Goal: Information Seeking & Learning: Find specific fact

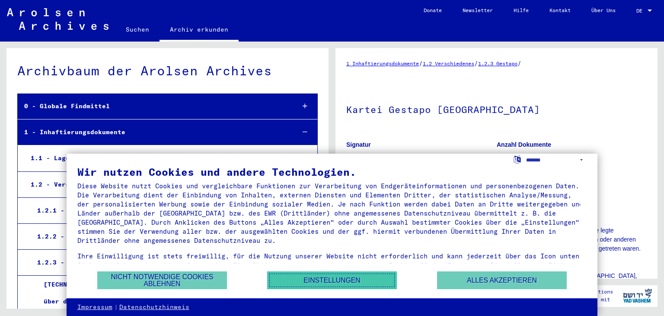
click at [352, 281] on button "Einstellungen" at bounding box center [332, 280] width 130 height 18
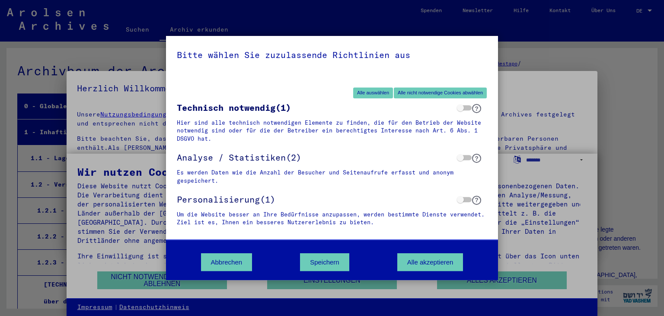
scroll to position [214, 0]
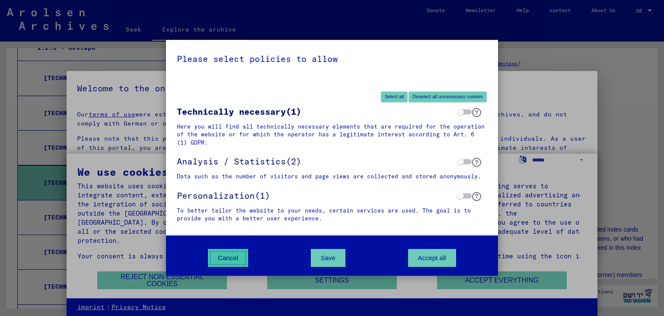
click at [228, 253] on button "Cancel" at bounding box center [228, 258] width 40 height 18
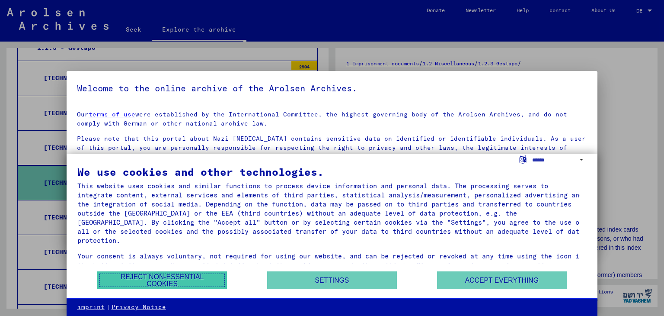
click at [202, 284] on font "Reject non-essential cookies" at bounding box center [162, 280] width 110 height 14
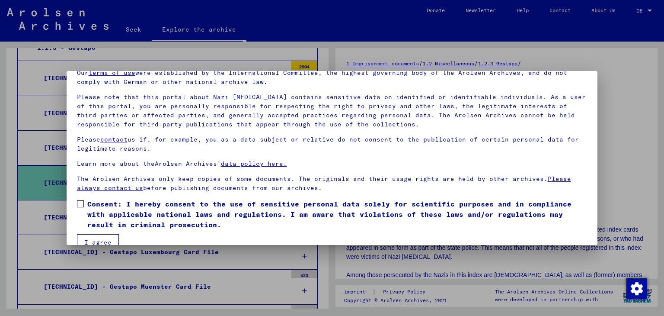
scroll to position [0, 0]
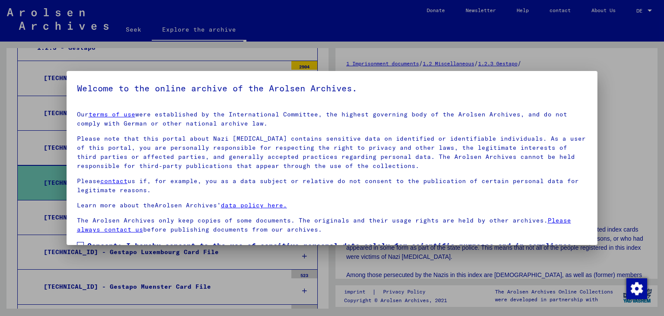
click at [589, 71] on mat-dialog-container "Welcome to the online archive of the Arolsen Archives. Our terms of use were es…" at bounding box center [332, 158] width 531 height 174
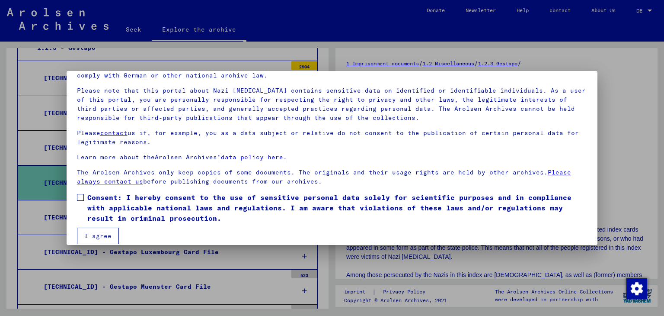
scroll to position [51, 0]
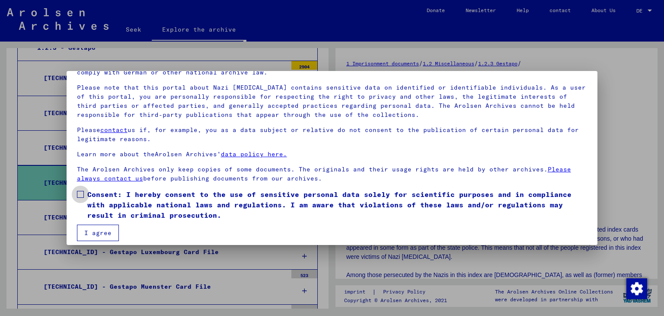
click at [77, 193] on span at bounding box center [80, 194] width 7 height 7
click at [102, 229] on font "I agree" at bounding box center [97, 233] width 27 height 8
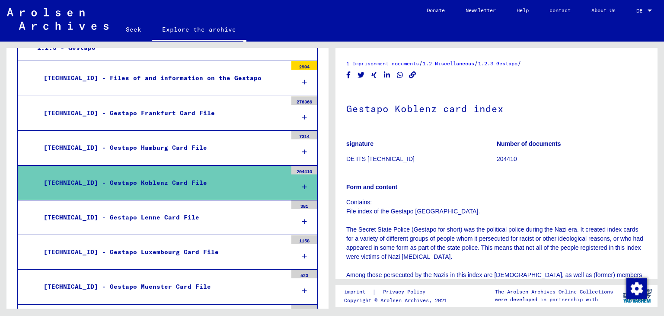
click at [302, 186] on icon at bounding box center [304, 187] width 5 height 6
click at [154, 174] on div "[TECHNICAL_ID] - Gestapo Koblenz Card File" at bounding box center [162, 182] width 250 height 17
drag, startPoint x: 648, startPoint y: 88, endPoint x: 649, endPoint y: 109, distance: 20.4
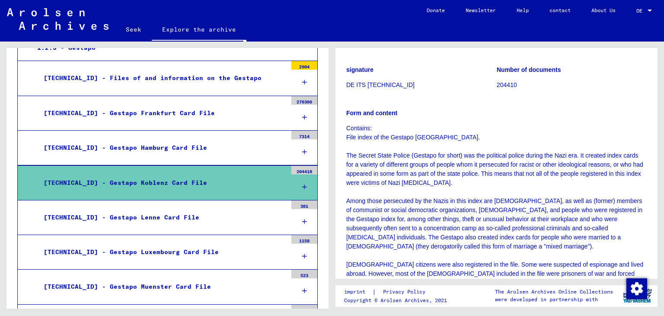
scroll to position [0, 0]
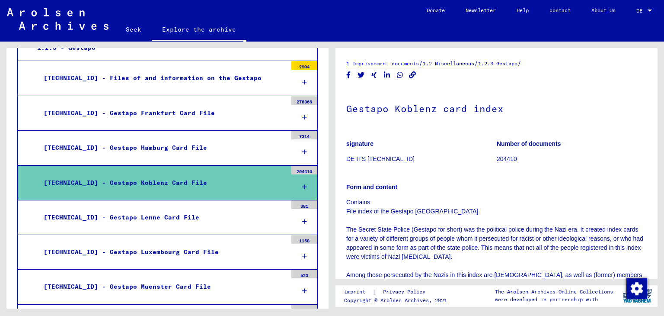
click at [132, 30] on font "Seek" at bounding box center [134, 30] width 16 height 8
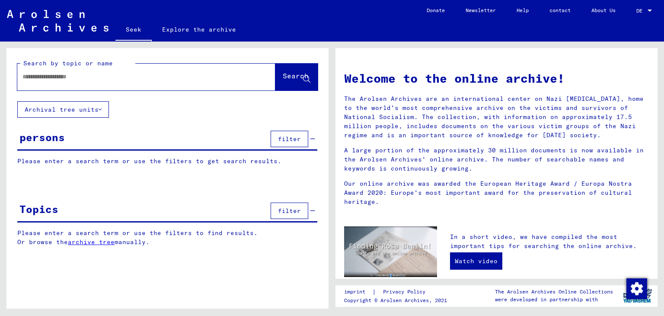
click at [188, 82] on div at bounding box center [133, 76] width 232 height 19
click at [114, 78] on input "text" at bounding box center [135, 76] width 227 height 9
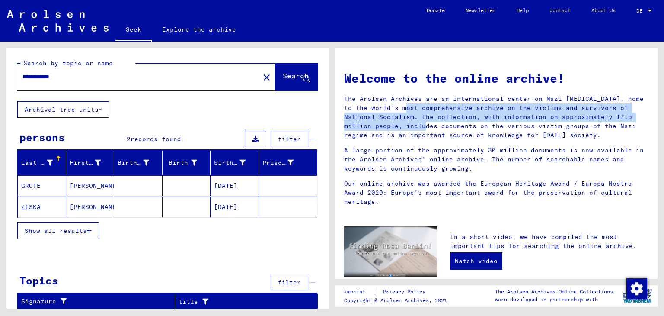
drag, startPoint x: 658, startPoint y: 96, endPoint x: 661, endPoint y: 116, distance: 20.9
click at [661, 116] on div "Welcome to the online archive! The Arolsen Archives are an international center…" at bounding box center [498, 175] width 332 height 267
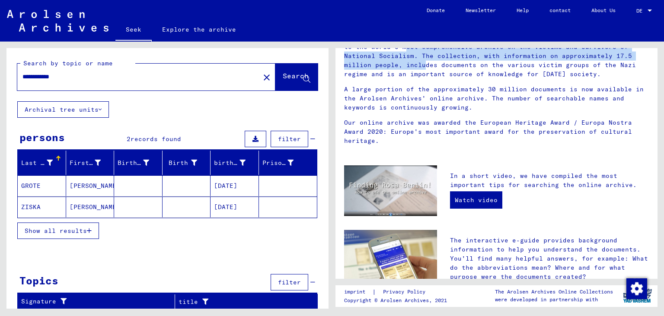
scroll to position [62, 0]
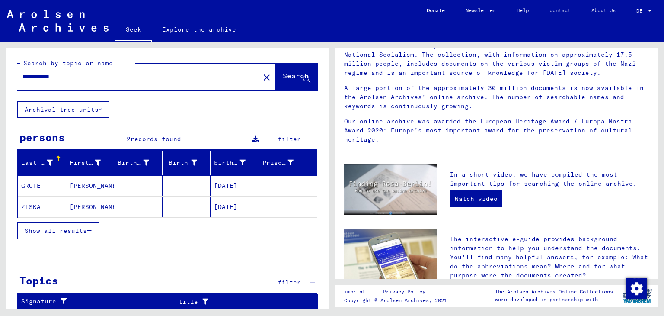
click at [323, 154] on div "Last name First name Birth name Birth birth date Prisoner # GROTE [PERSON_NAME]…" at bounding box center [167, 199] width 322 height 99
click at [195, 251] on div at bounding box center [167, 255] width 322 height 11
click at [32, 185] on font "GROTE" at bounding box center [30, 186] width 19 height 8
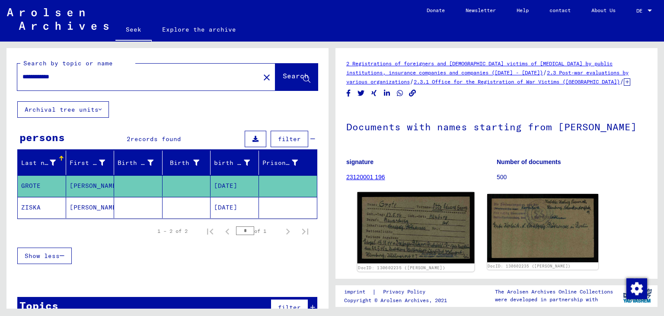
click at [398, 220] on img at bounding box center [416, 227] width 117 height 71
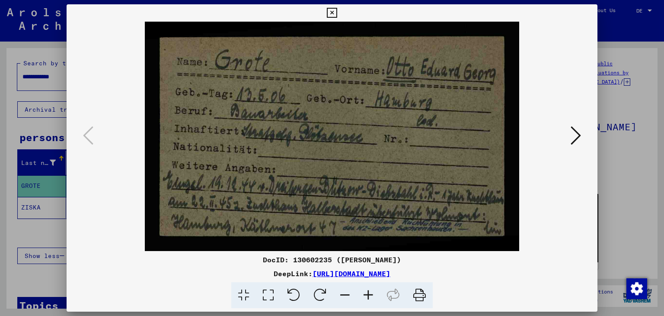
click at [567, 135] on img at bounding box center [332, 136] width 473 height 229
click at [574, 137] on icon at bounding box center [576, 135] width 10 height 21
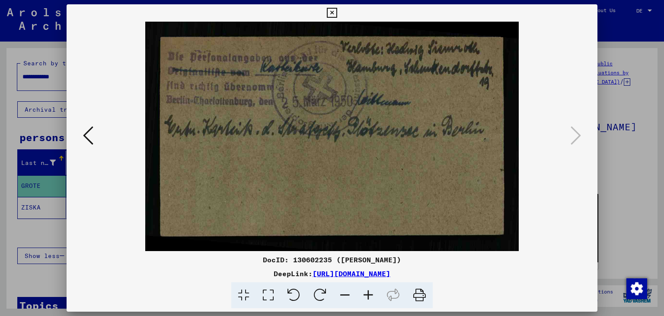
click at [6, 108] on div at bounding box center [332, 158] width 664 height 316
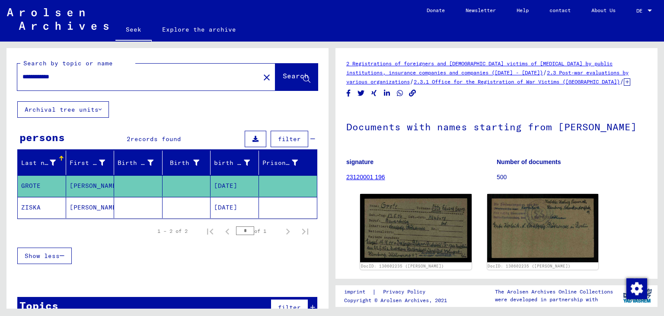
drag, startPoint x: 48, startPoint y: 74, endPoint x: 0, endPoint y: 61, distance: 49.4
click at [0, 61] on div "**********" at bounding box center [166, 175] width 332 height 267
type input "*****"
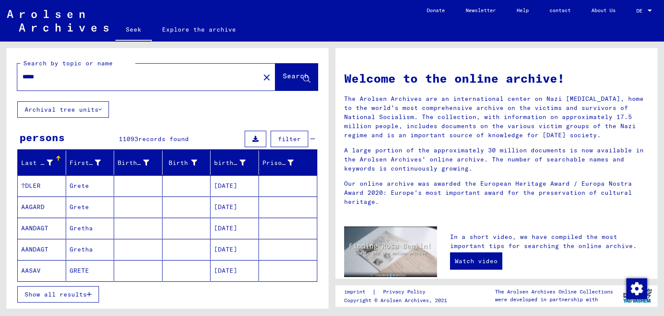
click at [59, 293] on font "Show all results" at bounding box center [56, 294] width 62 height 8
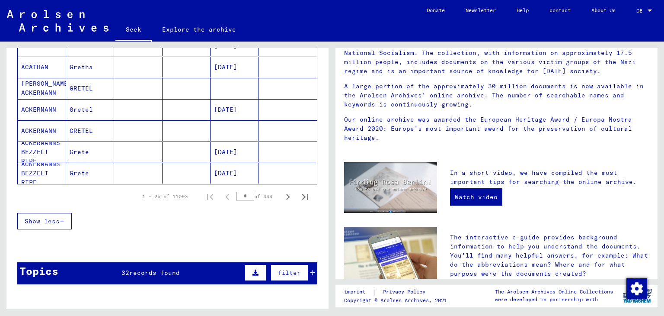
scroll to position [553, 0]
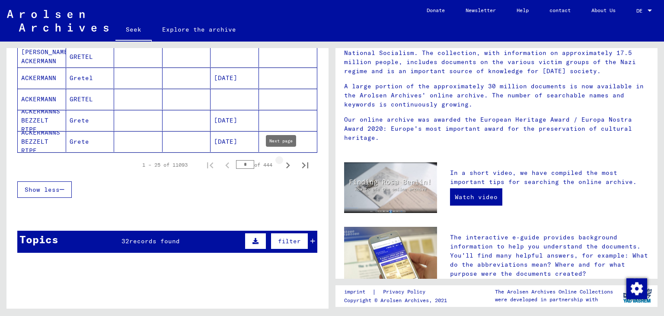
click at [282, 162] on icon "Next page" at bounding box center [288, 165] width 12 height 12
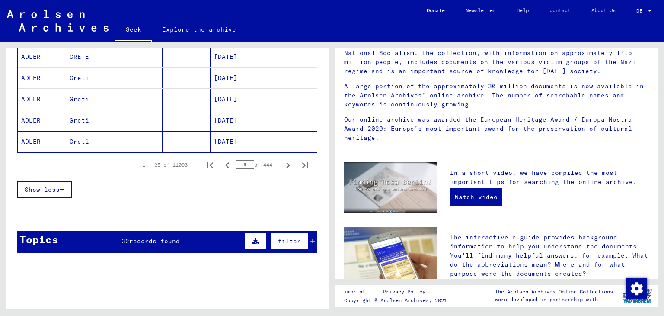
click at [282, 162] on icon "Next page" at bounding box center [288, 165] width 12 height 12
drag, startPoint x: 240, startPoint y: 161, endPoint x: 230, endPoint y: 162, distance: 10.9
click at [236, 162] on input "*" at bounding box center [245, 164] width 18 height 9
type input "*"
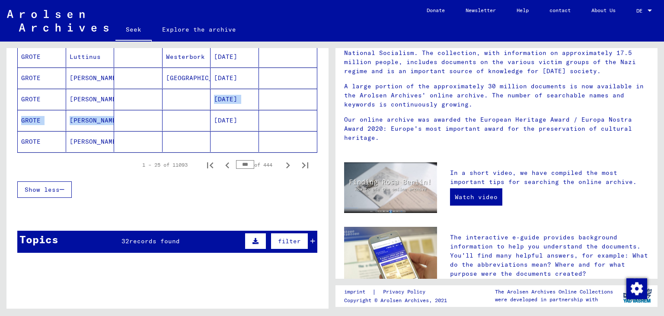
drag, startPoint x: 154, startPoint y: 88, endPoint x: 154, endPoint y: 125, distance: 36.7
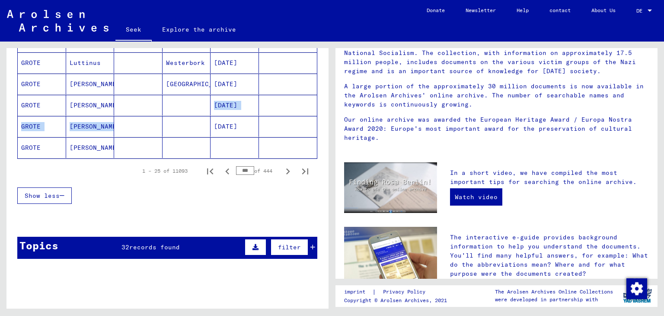
scroll to position [544, 0]
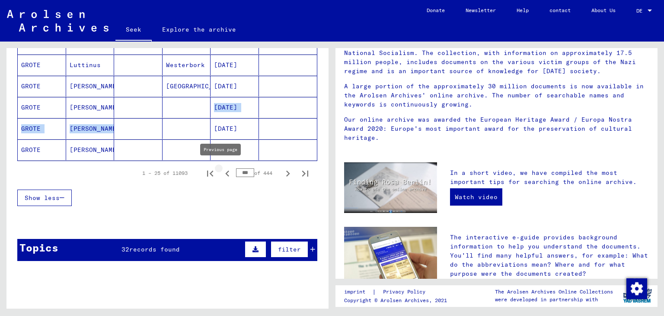
click at [225, 170] on icon "Previous page" at bounding box center [227, 173] width 4 height 6
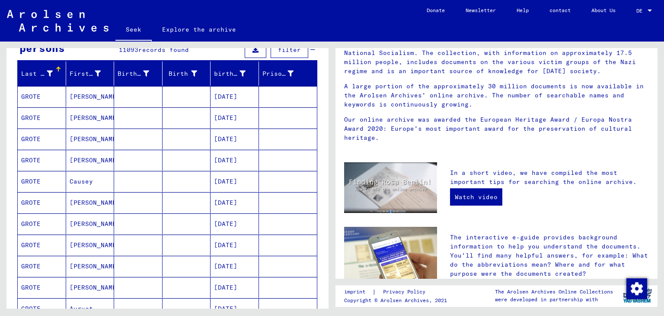
scroll to position [85, 0]
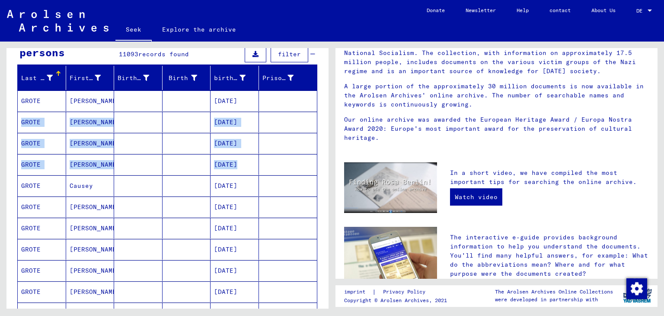
drag, startPoint x: 299, startPoint y: 94, endPoint x: 296, endPoint y: 157, distance: 62.3
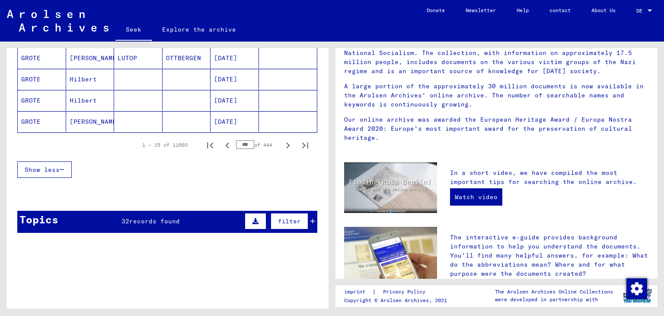
scroll to position [575, 0]
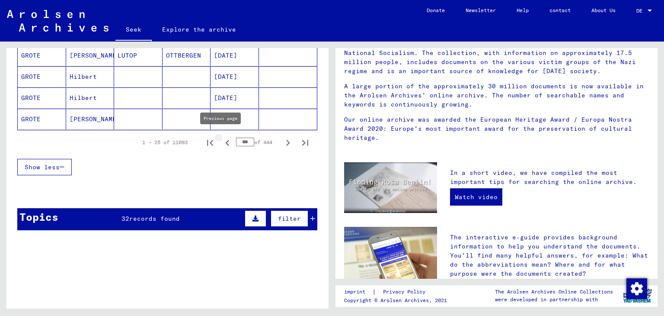
click at [225, 140] on icon "Previous page" at bounding box center [227, 143] width 4 height 6
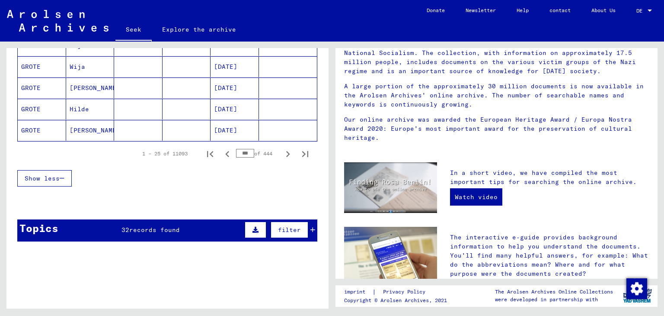
scroll to position [568, 0]
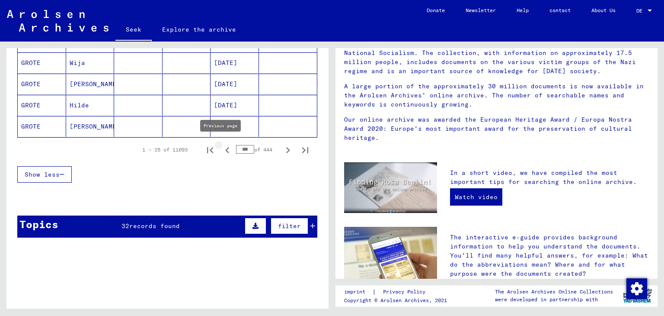
click at [225, 147] on icon "Previous page" at bounding box center [227, 150] width 4 height 6
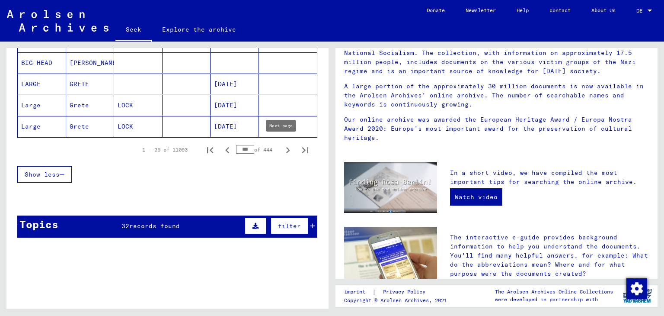
click at [282, 150] on icon "Next page" at bounding box center [288, 150] width 12 height 12
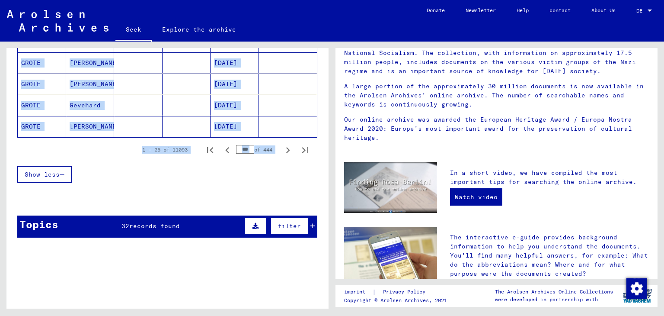
drag, startPoint x: 319, startPoint y: 224, endPoint x: 319, endPoint y: 181, distance: 42.8
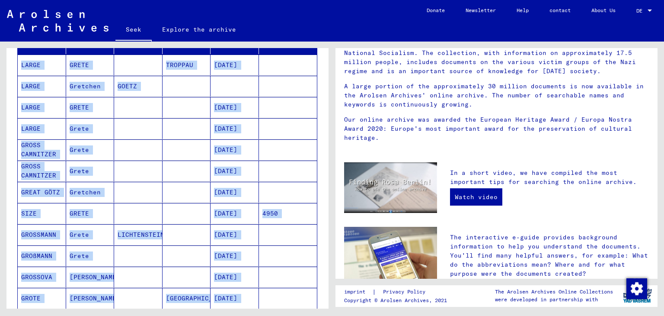
scroll to position [128, 0]
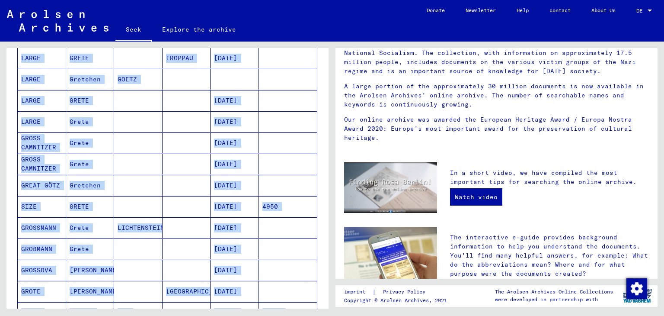
click at [0, 166] on div "Search by topic or name ***** close Search Archival tree units persons 11093 re…" at bounding box center [166, 175] width 332 height 267
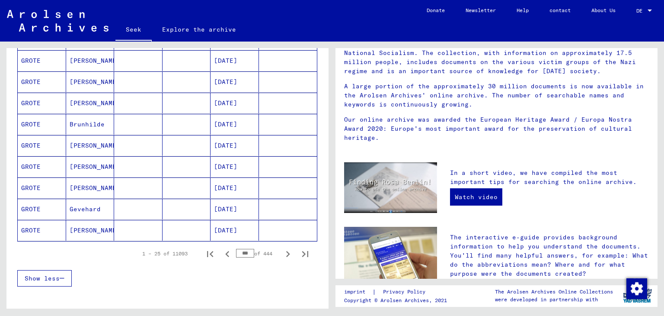
scroll to position [468, 0]
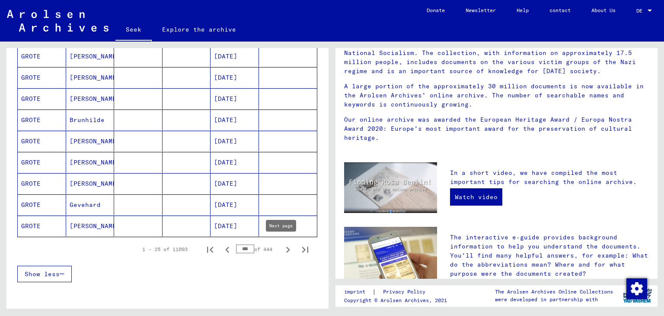
click at [282, 244] on icon "Next page" at bounding box center [288, 249] width 12 height 12
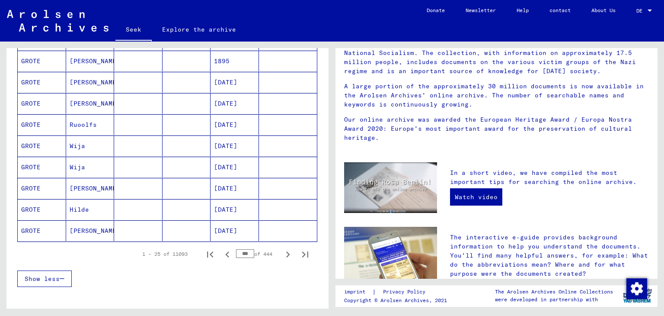
scroll to position [472, 0]
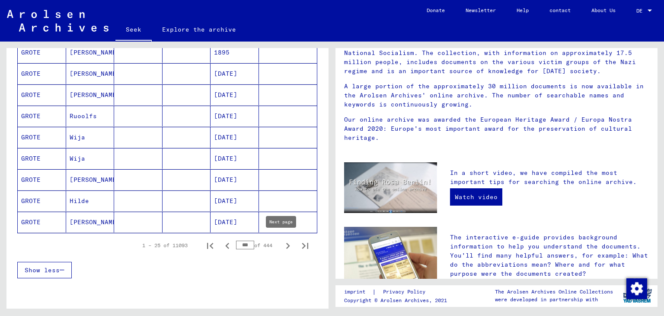
click at [282, 243] on icon "Next page" at bounding box center [288, 246] width 12 height 12
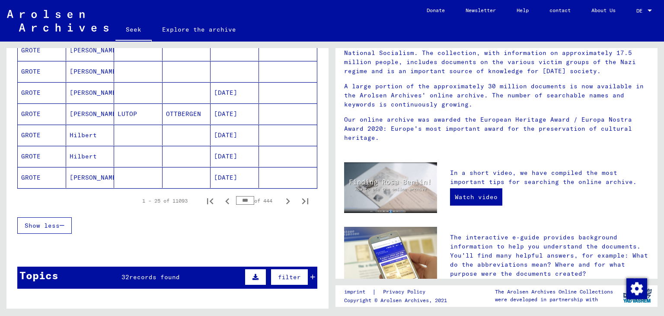
scroll to position [529, 0]
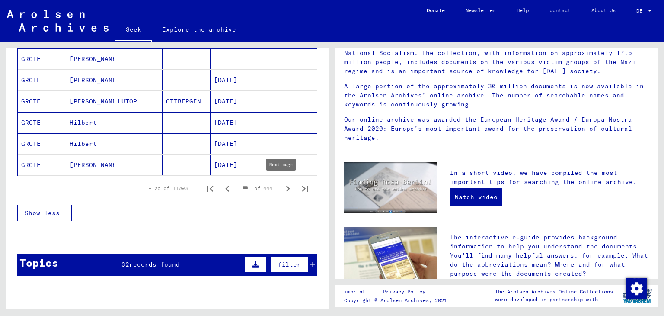
click at [286, 187] on icon "Next page" at bounding box center [288, 188] width 4 height 6
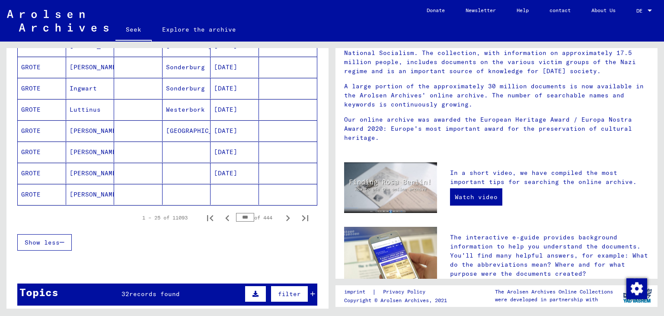
scroll to position [502, 0]
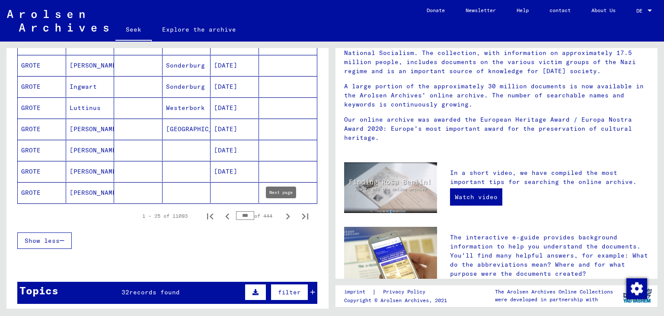
click at [282, 216] on icon "Next page" at bounding box center [288, 216] width 12 height 12
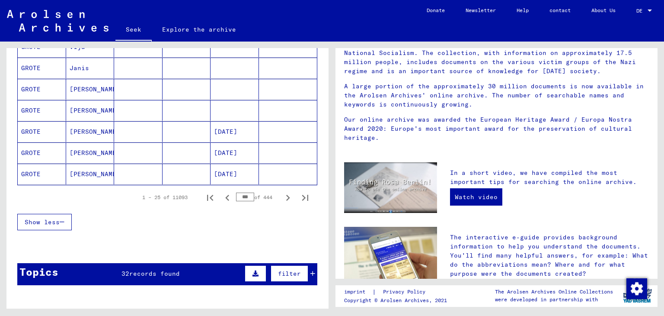
scroll to position [521, 0]
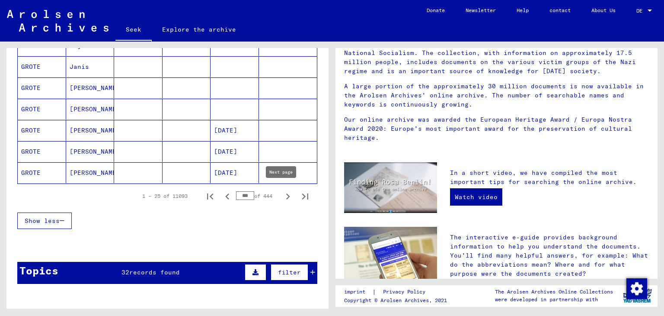
click at [279, 192] on button "Next page" at bounding box center [287, 195] width 17 height 17
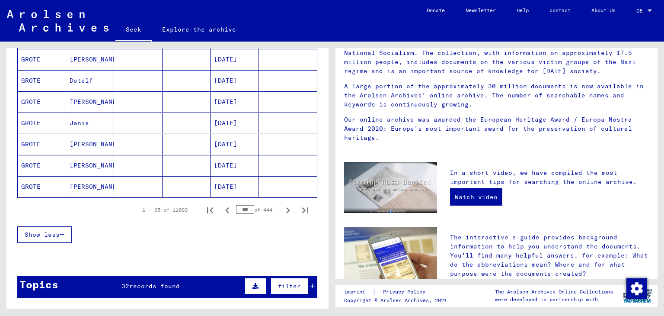
scroll to position [509, 0]
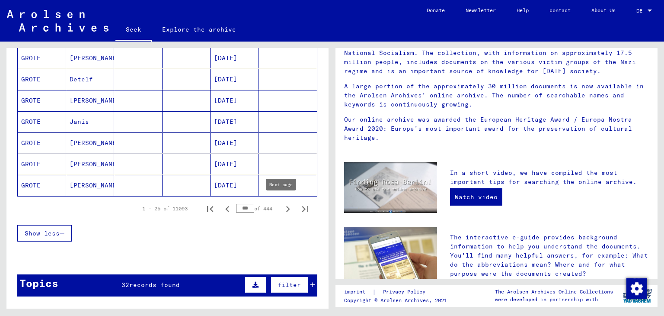
click at [286, 206] on icon "Next page" at bounding box center [288, 209] width 4 height 6
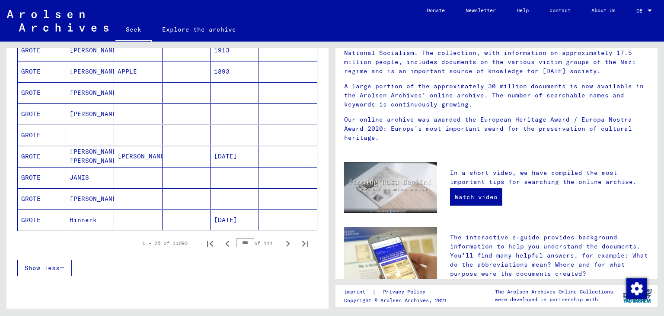
scroll to position [481, 0]
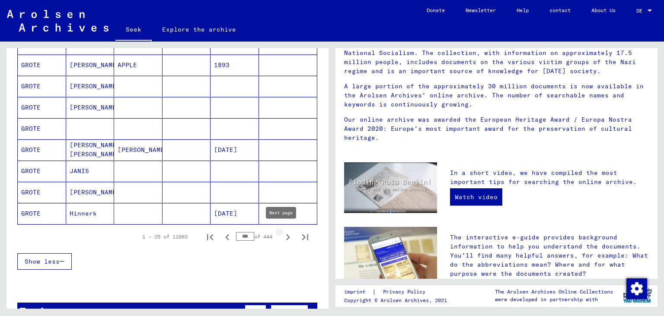
click at [282, 233] on icon "Next page" at bounding box center [288, 237] width 12 height 12
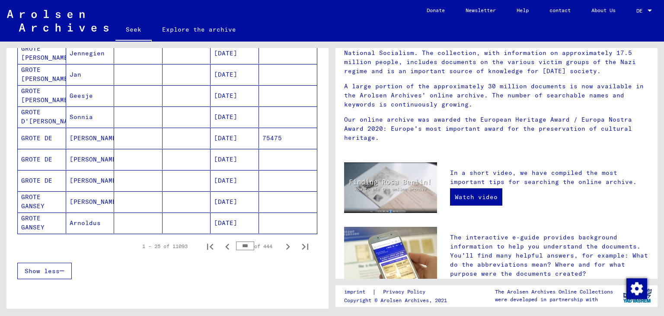
scroll to position [473, 0]
click at [282, 243] on icon "Next page" at bounding box center [288, 245] width 12 height 12
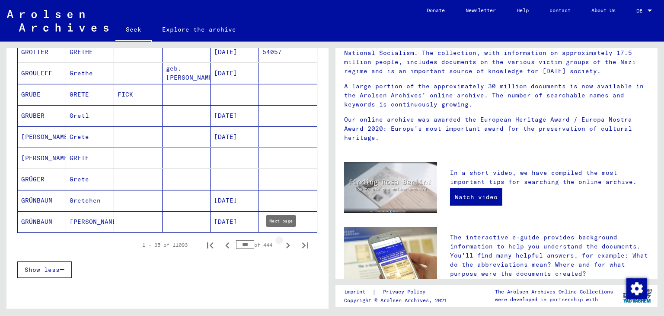
type input "***"
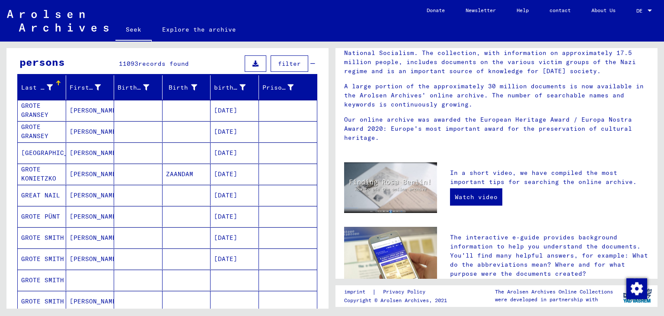
scroll to position [0, 0]
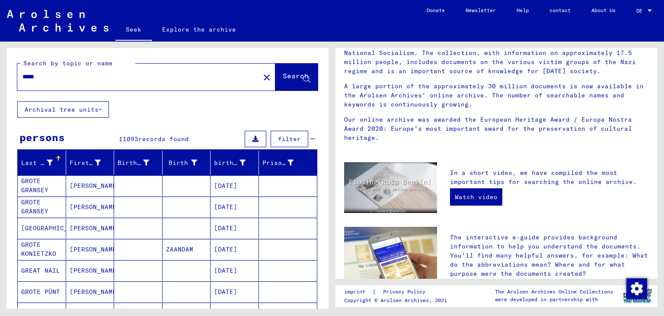
drag, startPoint x: 88, startPoint y: 75, endPoint x: 0, endPoint y: 67, distance: 88.1
click at [0, 67] on div "Search by topic or name ***** close Search Archival tree units persons 11093 re…" at bounding box center [166, 175] width 332 height 267
type input "**********"
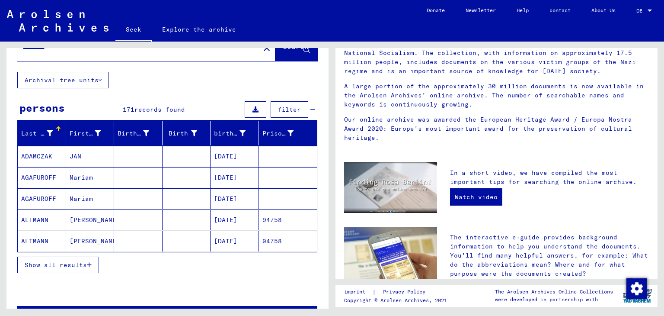
scroll to position [56, 0]
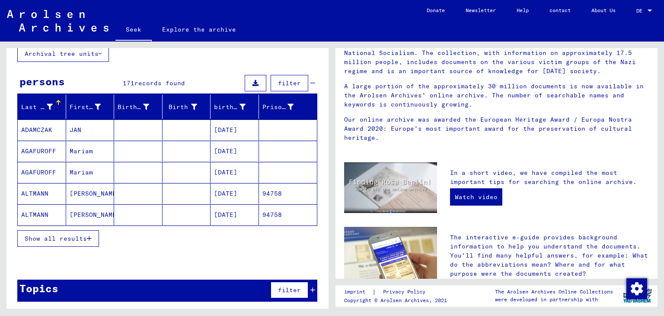
click at [67, 234] on font "Show all results" at bounding box center [56, 238] width 62 height 8
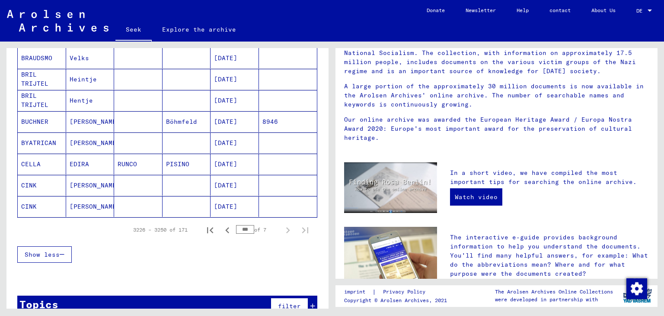
scroll to position [502, 0]
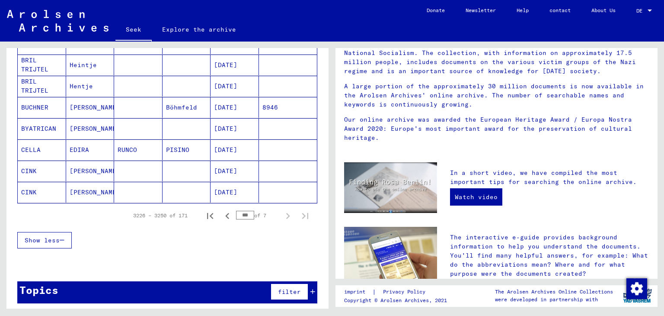
click at [163, 163] on mat-cell at bounding box center [187, 170] width 48 height 21
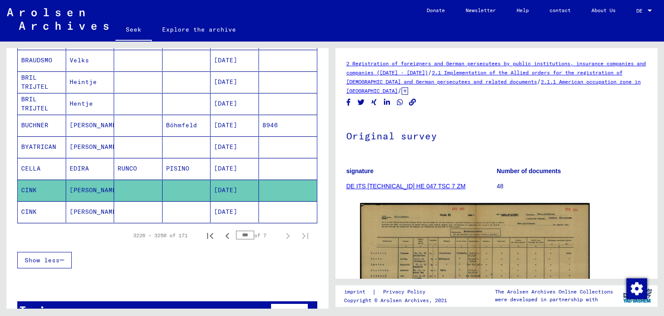
scroll to position [494, 0]
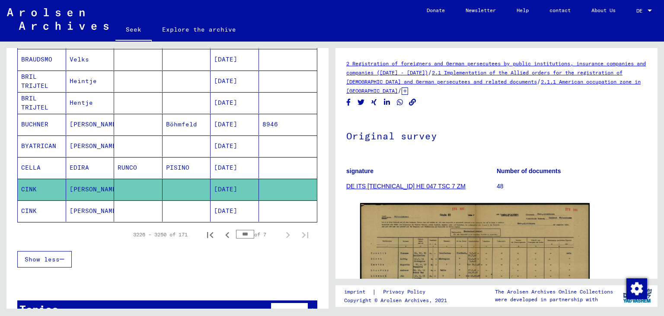
click at [193, 251] on div "Show less" at bounding box center [167, 258] width 300 height 25
click at [225, 232] on icon "Previous page" at bounding box center [227, 235] width 4 height 6
type input "***"
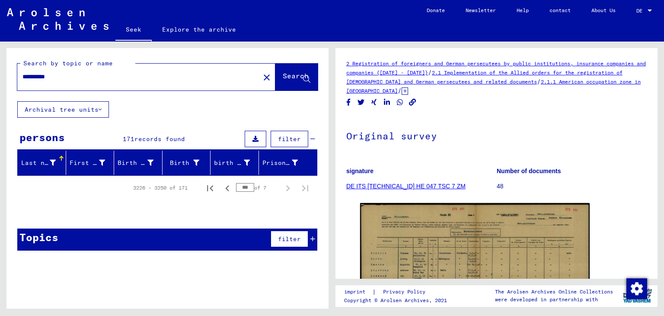
scroll to position [0, 0]
click at [283, 79] on font "Search" at bounding box center [296, 75] width 26 height 9
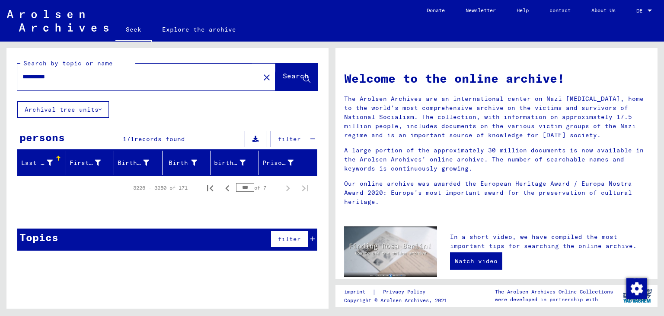
click at [299, 78] on font "Search" at bounding box center [296, 75] width 26 height 9
click at [264, 186] on font "of 7" at bounding box center [260, 187] width 12 height 6
click at [255, 138] on icon at bounding box center [255, 139] width 6 height 6
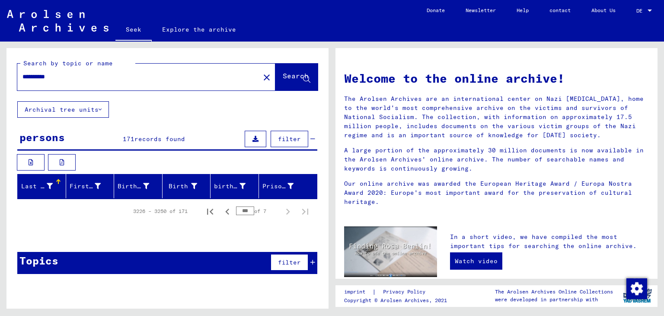
drag, startPoint x: 75, startPoint y: 80, endPoint x: 0, endPoint y: 71, distance: 75.3
click at [0, 71] on div "**********" at bounding box center [166, 175] width 332 height 267
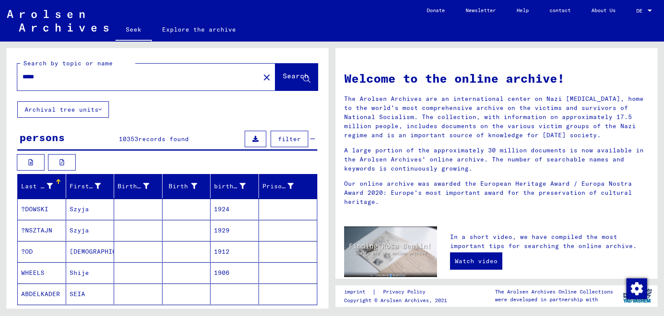
drag, startPoint x: 71, startPoint y: 77, endPoint x: 0, endPoint y: 70, distance: 71.6
click at [0, 70] on div "Search by topic or name ***** close Search Archival tree units persons 10353 re…" at bounding box center [166, 175] width 332 height 267
type input "**********"
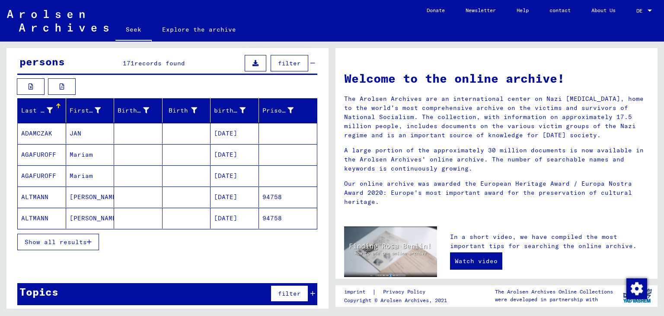
scroll to position [79, 0]
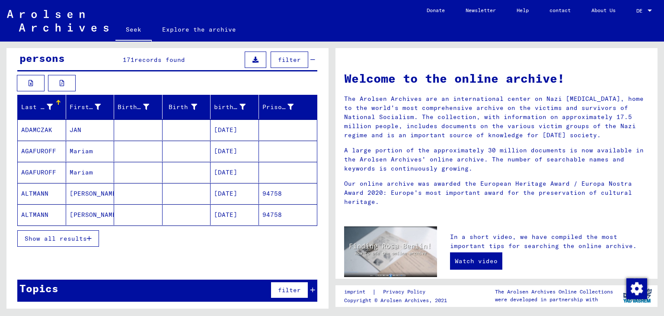
click at [62, 237] on font "Show all results" at bounding box center [56, 238] width 62 height 8
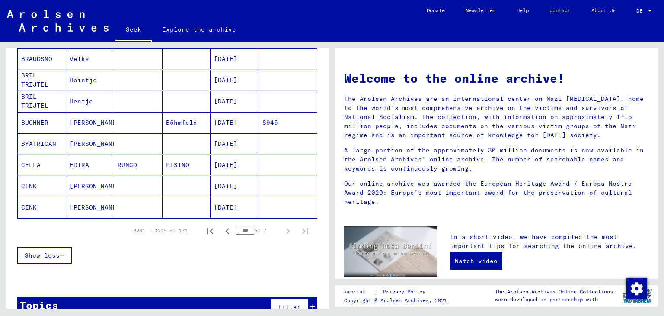
scroll to position [525, 0]
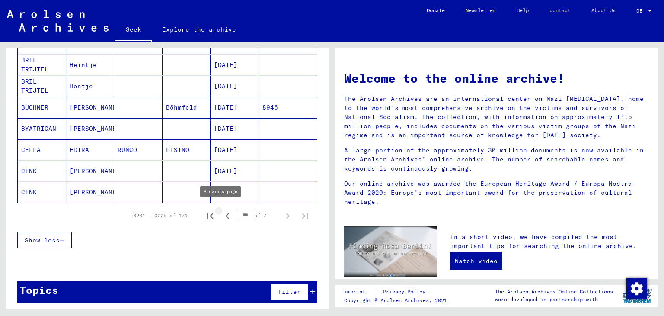
click at [221, 210] on icon "Previous page" at bounding box center [227, 216] width 12 height 12
type input "***"
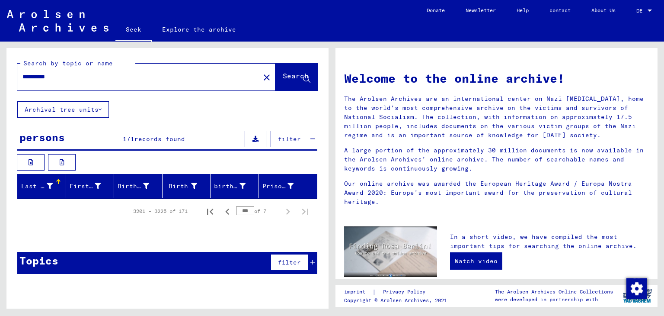
scroll to position [0, 0]
drag, startPoint x: 161, startPoint y: 74, endPoint x: 16, endPoint y: 62, distance: 145.3
click at [16, 62] on div "**********" at bounding box center [167, 74] width 322 height 53
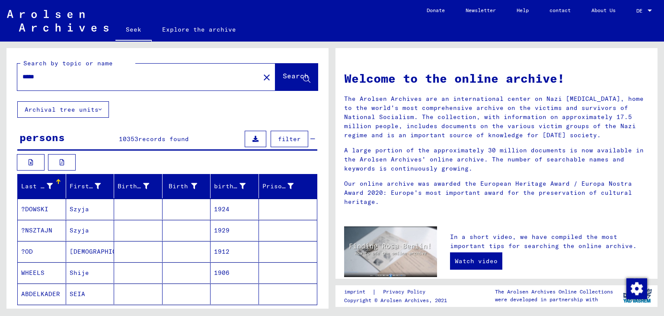
drag, startPoint x: 51, startPoint y: 75, endPoint x: 0, endPoint y: 64, distance: 52.1
click at [0, 64] on div "Search by topic or name ***** close Search Archival tree units persons 10353 re…" at bounding box center [166, 175] width 332 height 267
type input "**********"
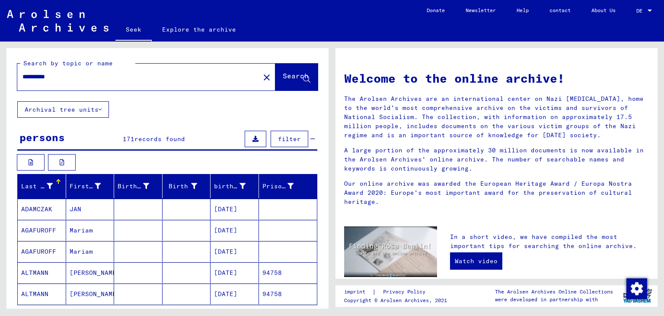
scroll to position [79, 0]
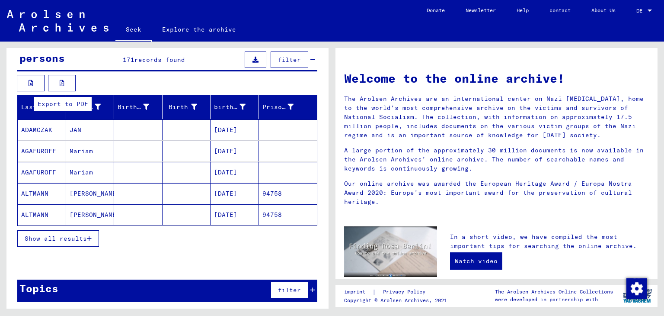
click at [61, 86] on button at bounding box center [62, 83] width 28 height 16
